Goal: Check status: Check status

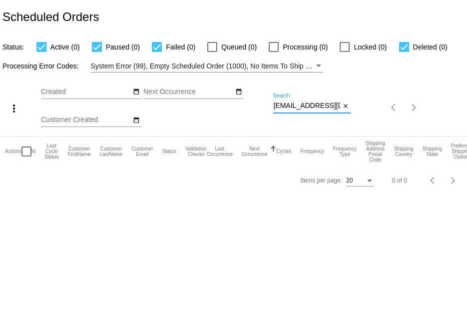
scroll to position [0, 29]
drag, startPoint x: 274, startPoint y: 106, endPoint x: 467, endPoint y: 124, distance: 193.7
click at [467, 124] on div "more_vert Oct Jan Feb Mar [DATE]" at bounding box center [233, 103] width 467 height 63
paste input "[EMAIL_ADDRESS][DOMAIN_NAME]"
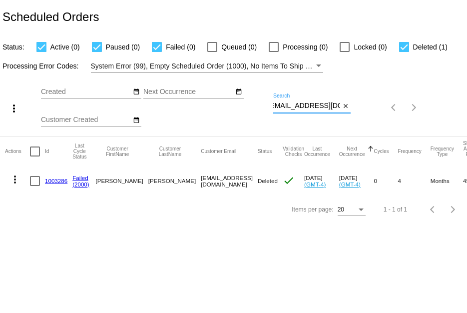
type input "[EMAIL_ADDRESS][DOMAIN_NAME]"
click at [56, 178] on link "1003286" at bounding box center [56, 180] width 22 height 6
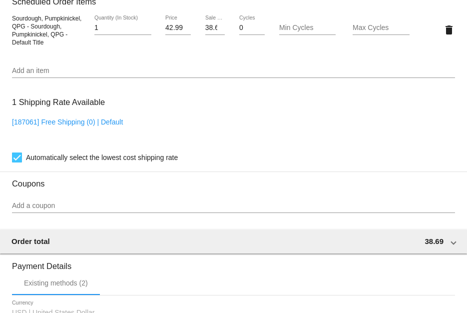
scroll to position [949, 0]
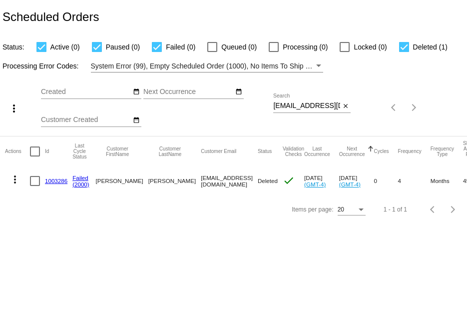
scroll to position [0, 5]
drag, startPoint x: 272, startPoint y: 102, endPoint x: 343, endPoint y: 125, distance: 74.1
click at [343, 125] on div "more_vert Oct Jan Feb Mar [DATE]" at bounding box center [233, 103] width 467 height 63
click at [320, 107] on input "[EMAIL_ADDRESS][DOMAIN_NAME]" at bounding box center [306, 106] width 67 height 8
click at [275, 104] on input "[EMAIL_ADDRESS][DOMAIN_NAME]" at bounding box center [306, 106] width 67 height 8
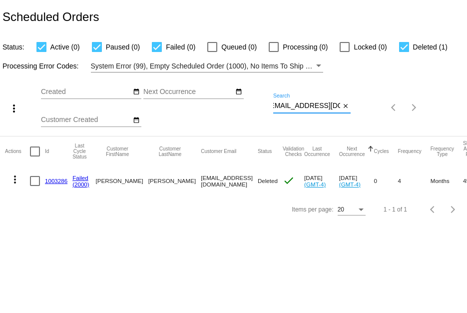
scroll to position [0, 0]
drag, startPoint x: 340, startPoint y: 108, endPoint x: 252, endPoint y: 109, distance: 87.9
click at [252, 109] on div "more_vert Oct Jan Feb Mar [DATE]" at bounding box center [233, 103] width 467 height 63
click at [275, 105] on app-dashboard-scheduled-orders "Scheduled Orders Status: Active (0) Paused (0) Failed (0) Queued (0) Processing…" at bounding box center [233, 111] width 467 height 223
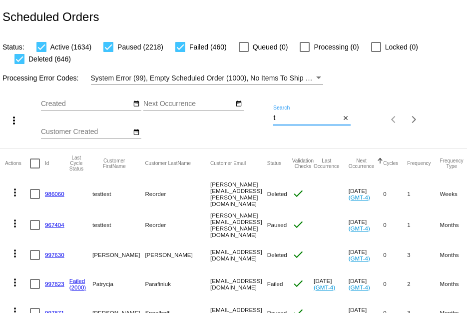
drag, startPoint x: 281, startPoint y: 114, endPoint x: 261, endPoint y: 114, distance: 20.0
click at [261, 114] on div "more_vert Oct Jan Feb Mar [DATE]" at bounding box center [233, 115] width 467 height 63
paste input "[EMAIL_ADDRESS][DOMAIN_NAME]"
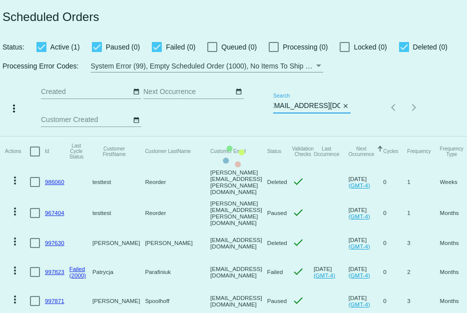
scroll to position [0, 4]
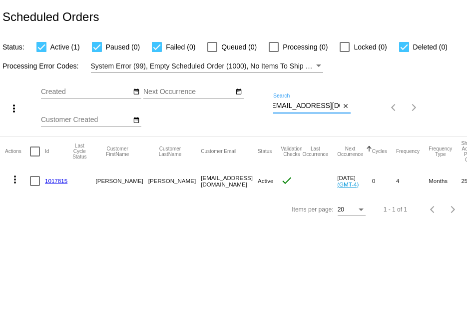
type input "[EMAIL_ADDRESS][DOMAIN_NAME]"
